Goal: Check status

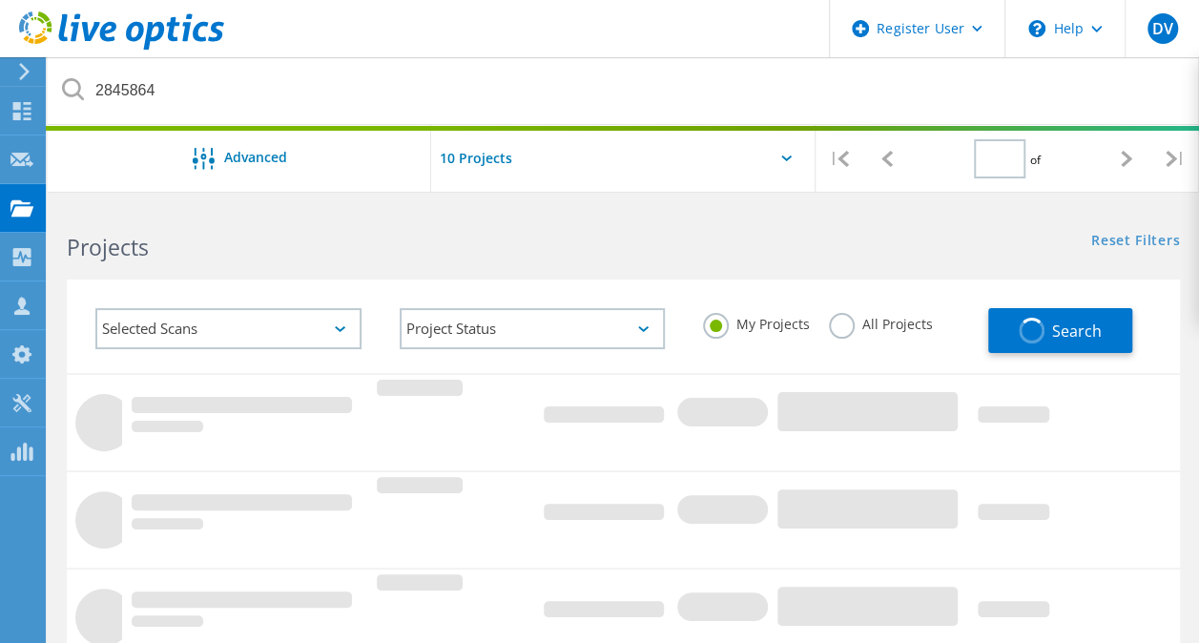
type input "1"
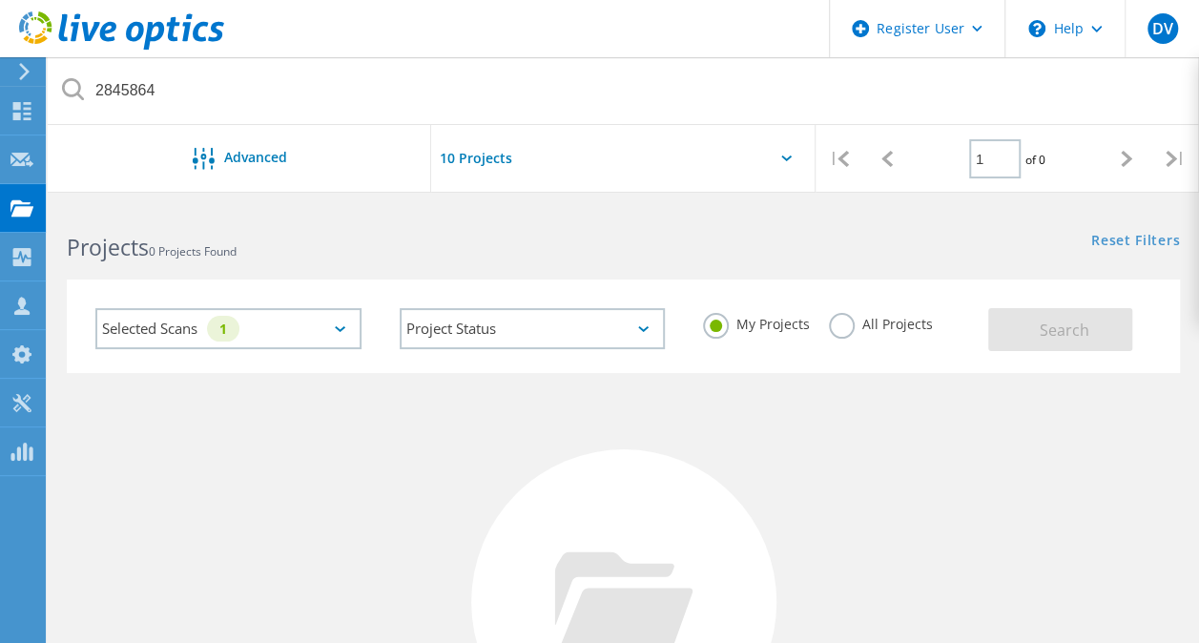
click at [796, 434] on div "No Projects Found Try refining your search." at bounding box center [623, 619] width 1113 height 493
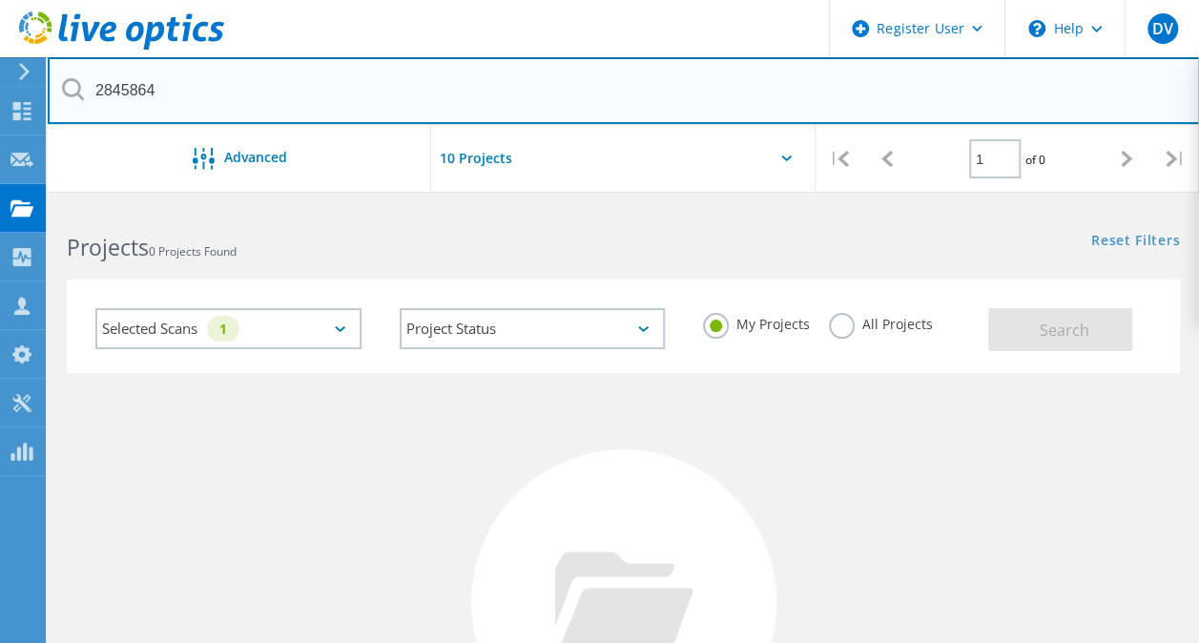
click at [269, 98] on input "2845864" at bounding box center [624, 90] width 1152 height 67
paste input "495"
type input "2845495"
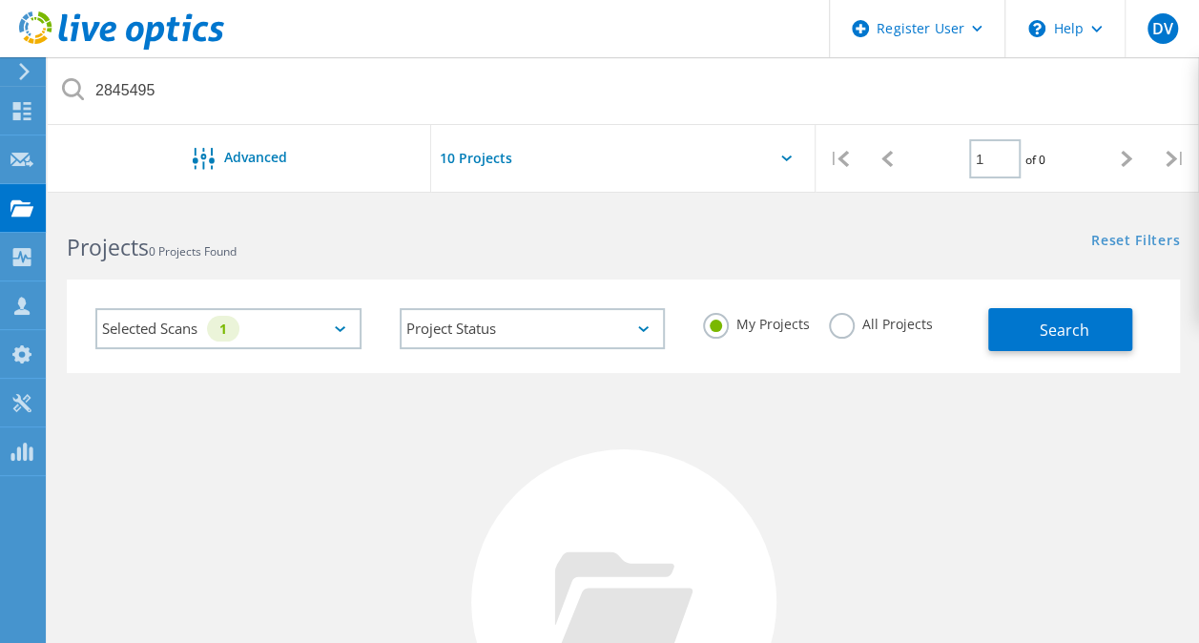
click at [860, 316] on label "All Projects" at bounding box center [881, 322] width 104 height 18
click at [0, 0] on input "All Projects" at bounding box center [0, 0] width 0 height 0
click at [1065, 324] on span "Search" at bounding box center [1064, 329] width 50 height 21
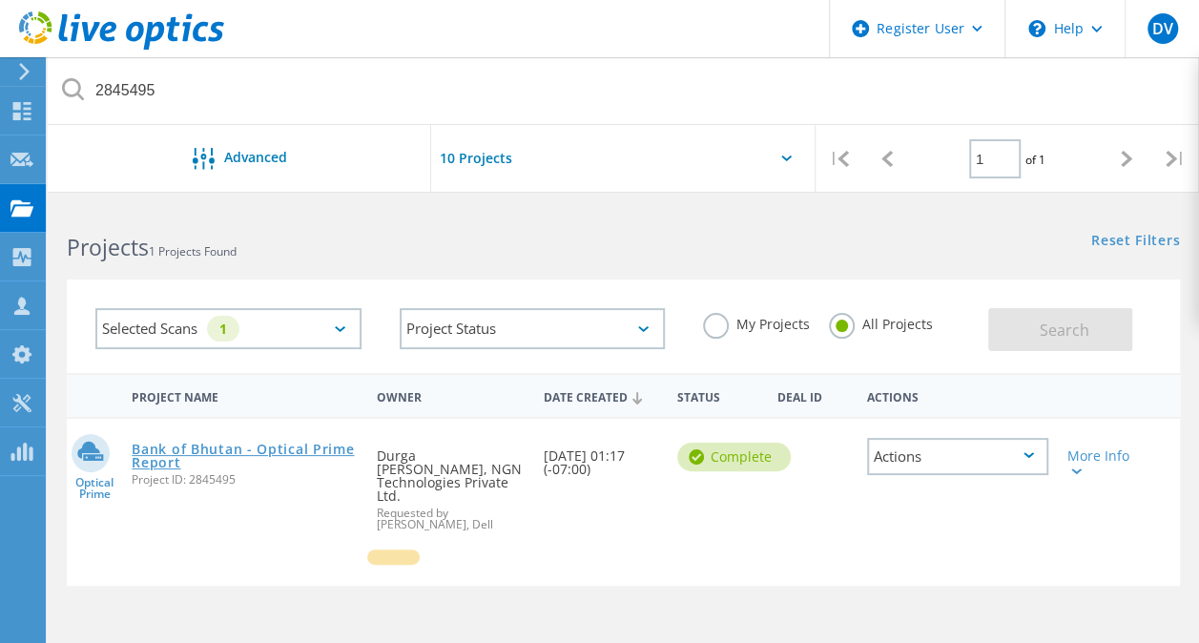
click at [279, 444] on link "Bank of Bhutan - Optical Prime Report" at bounding box center [245, 456] width 226 height 27
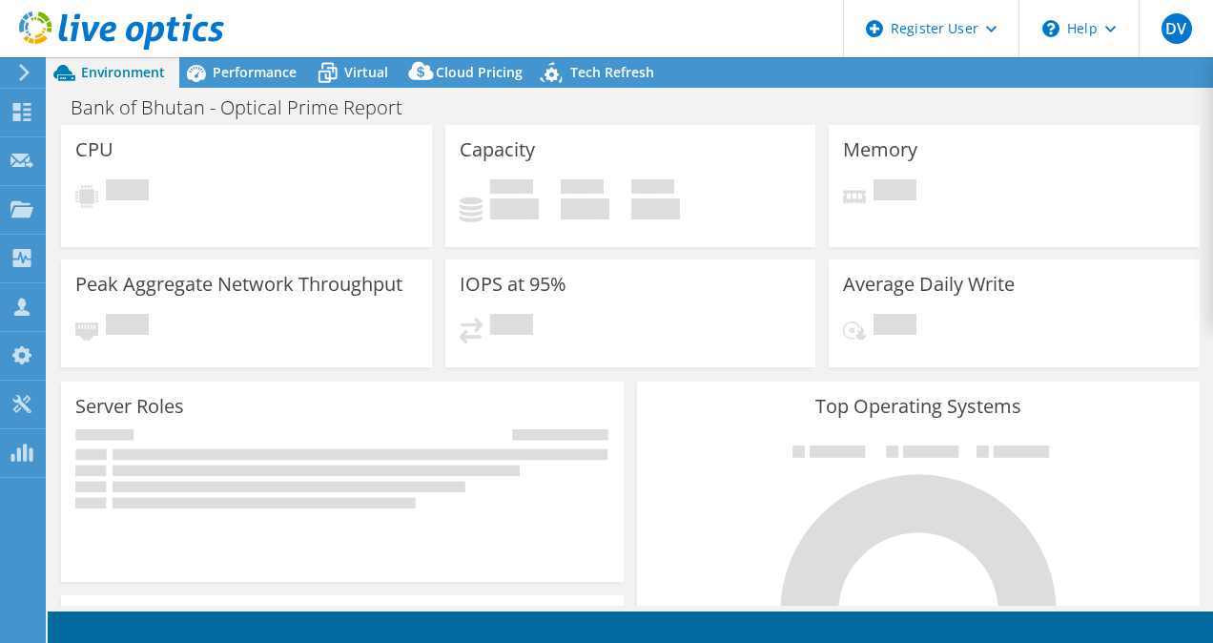
select select "USD"
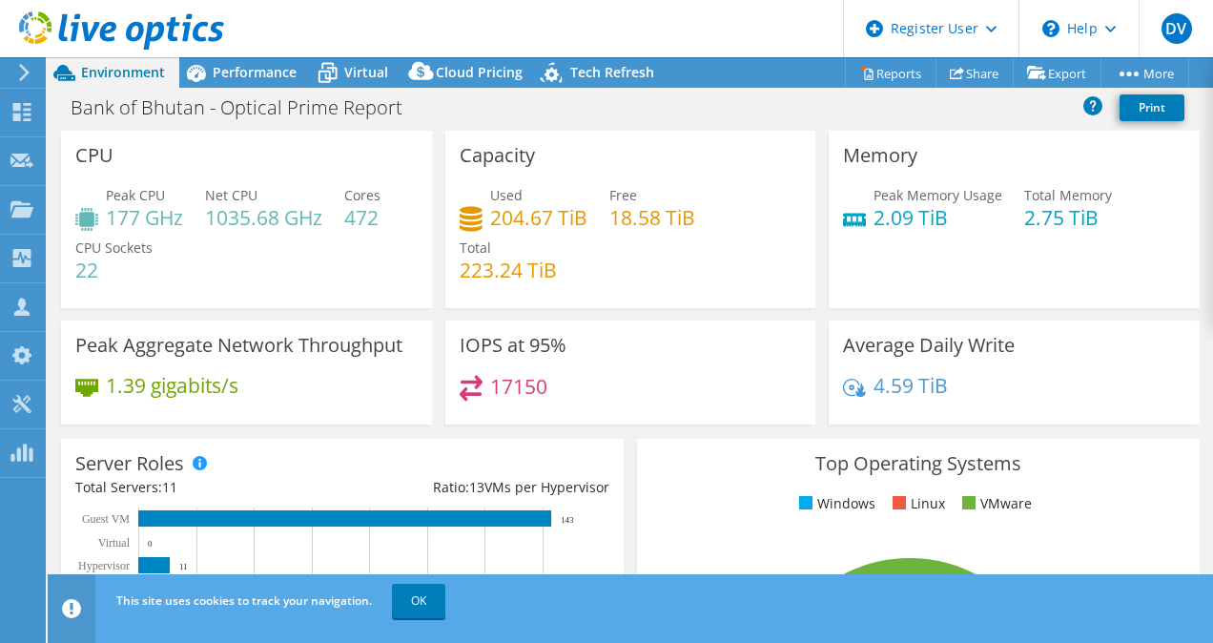
click at [522, 423] on div "IOPS at 95% 17150" at bounding box center [631, 378] width 384 height 116
